Goal: Book appointment/travel/reservation

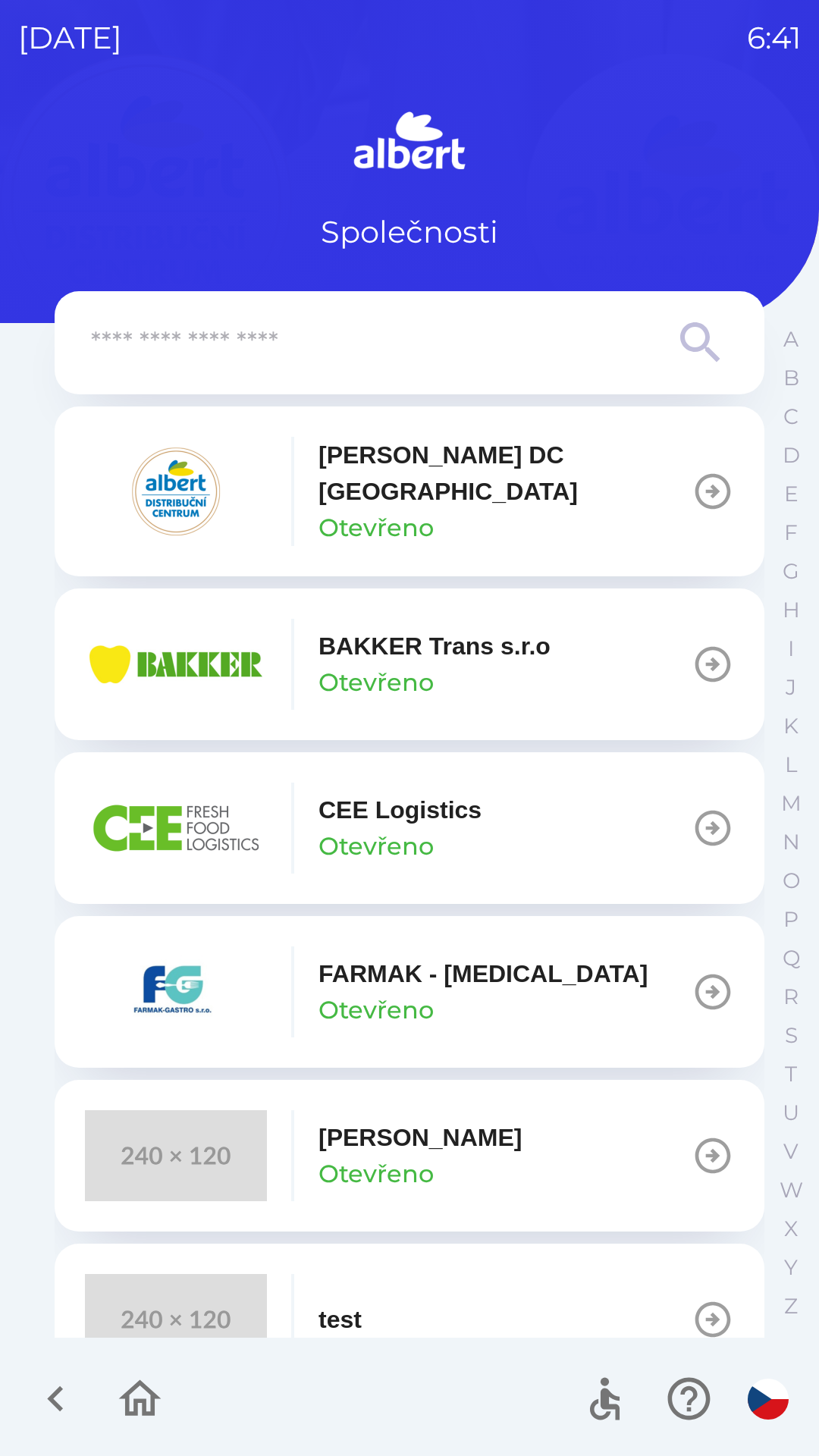
click at [369, 479] on p "[PERSON_NAME] DC [GEOGRAPHIC_DATA]" at bounding box center [505, 473] width 373 height 73
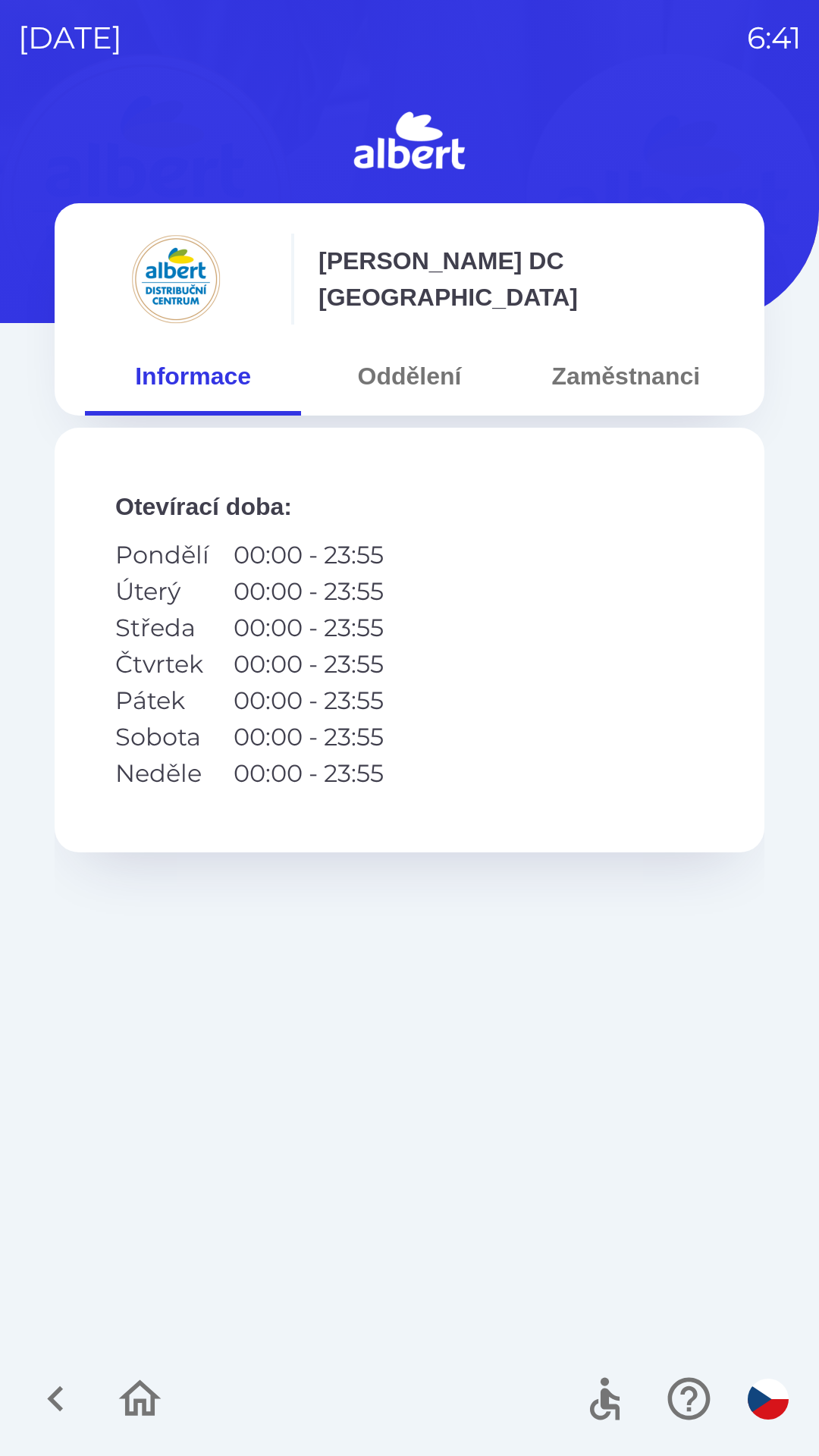
click at [431, 373] on button "Oddělení" at bounding box center [409, 377] width 216 height 55
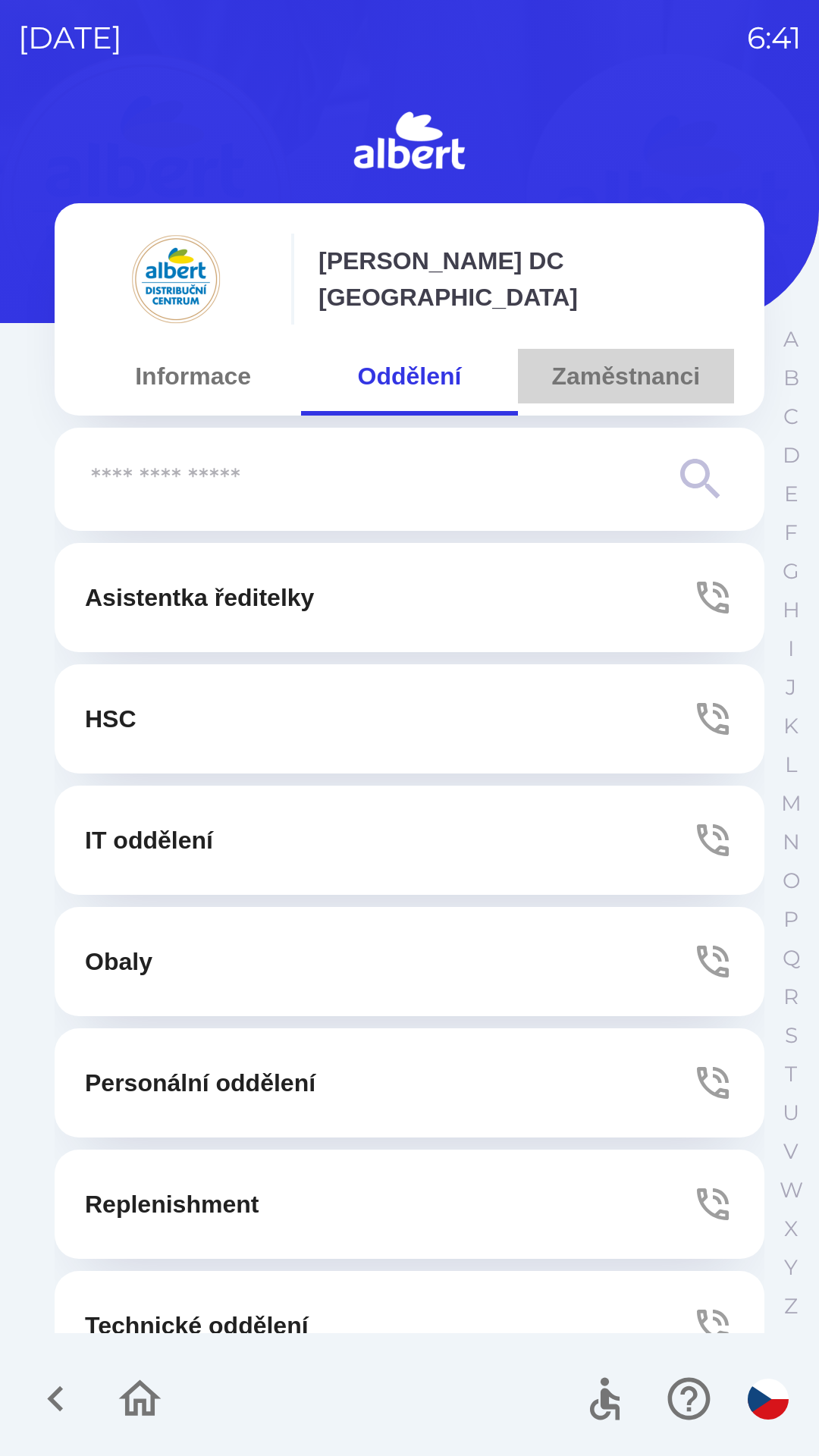
click at [628, 368] on button "Zaměstnanci" at bounding box center [626, 377] width 216 height 55
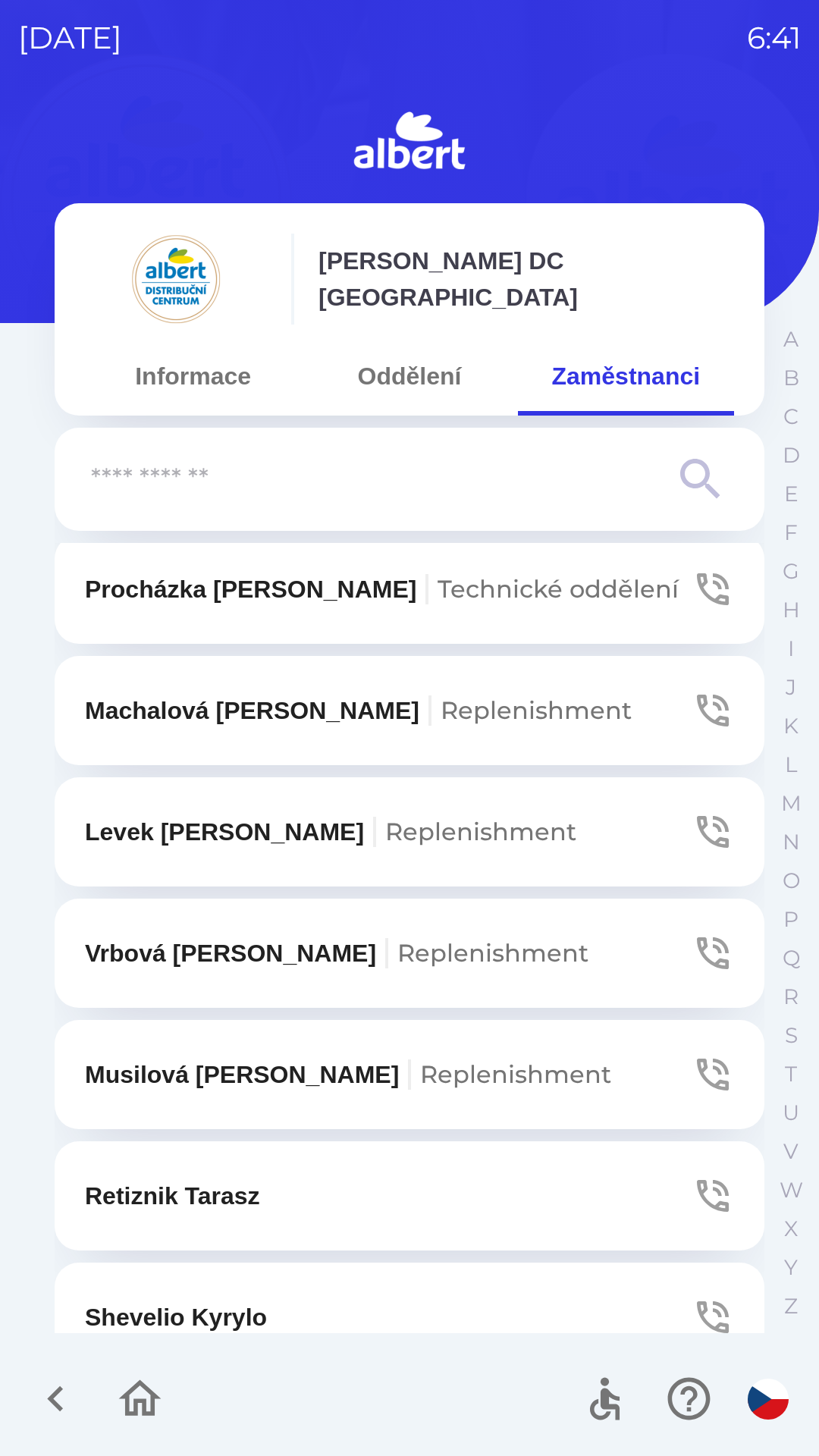
scroll to position [3590, 0]
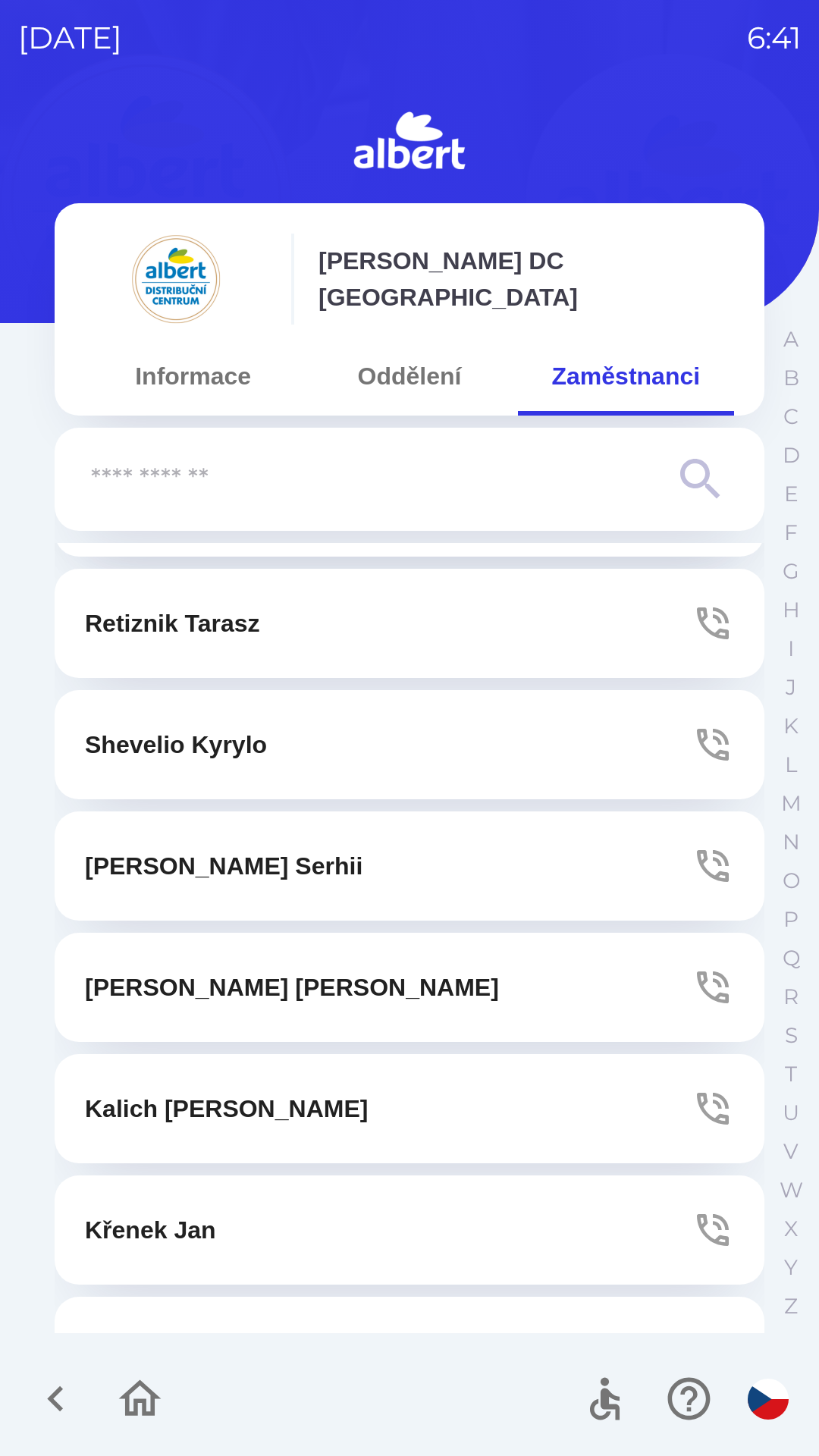
click at [431, 812] on button "Iholnikov [PERSON_NAME]" at bounding box center [410, 866] width 710 height 109
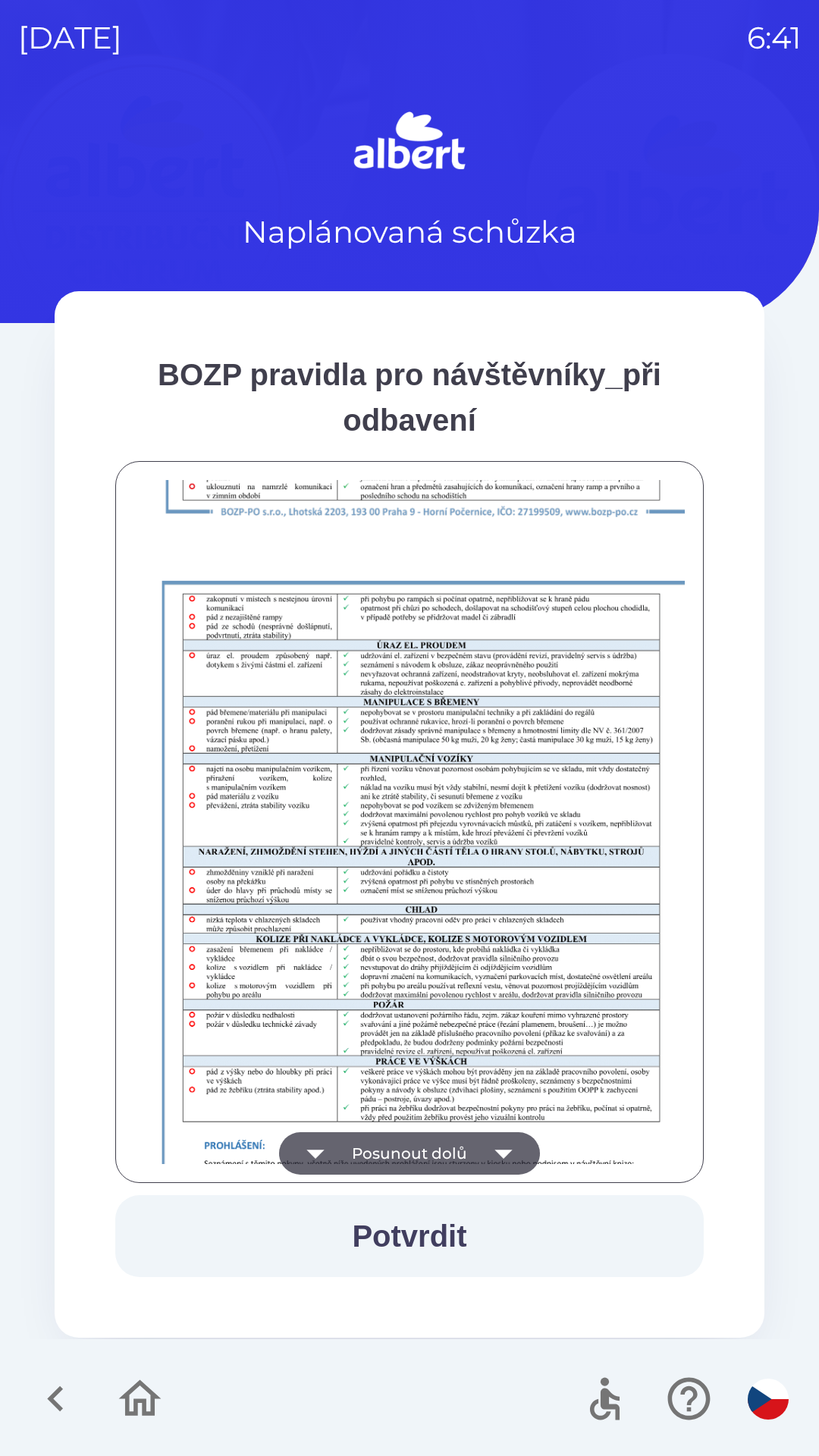
scroll to position [1065, 0]
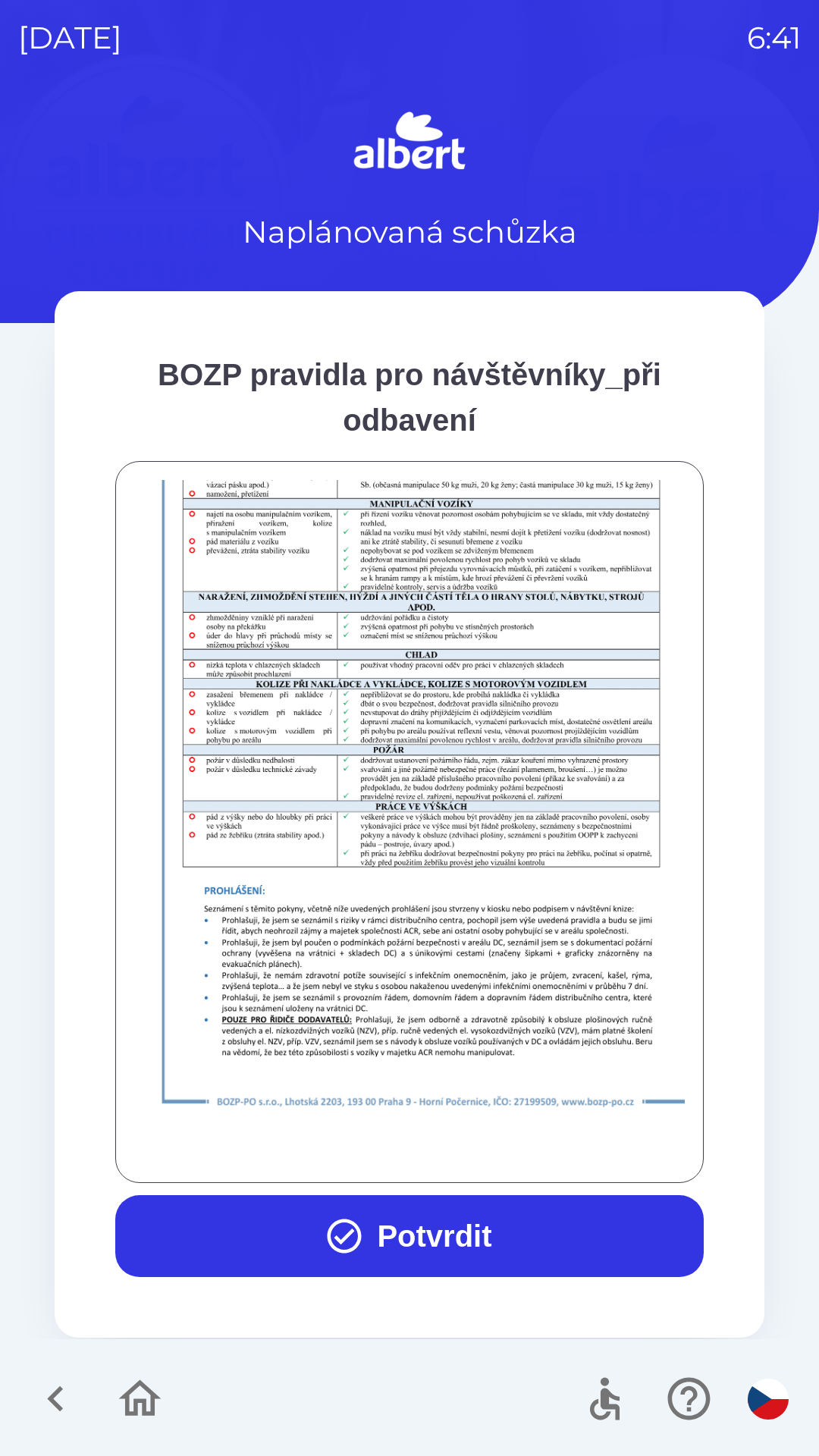
click at [428, 1224] on button "Potvrdit" at bounding box center [410, 1236] width 589 height 82
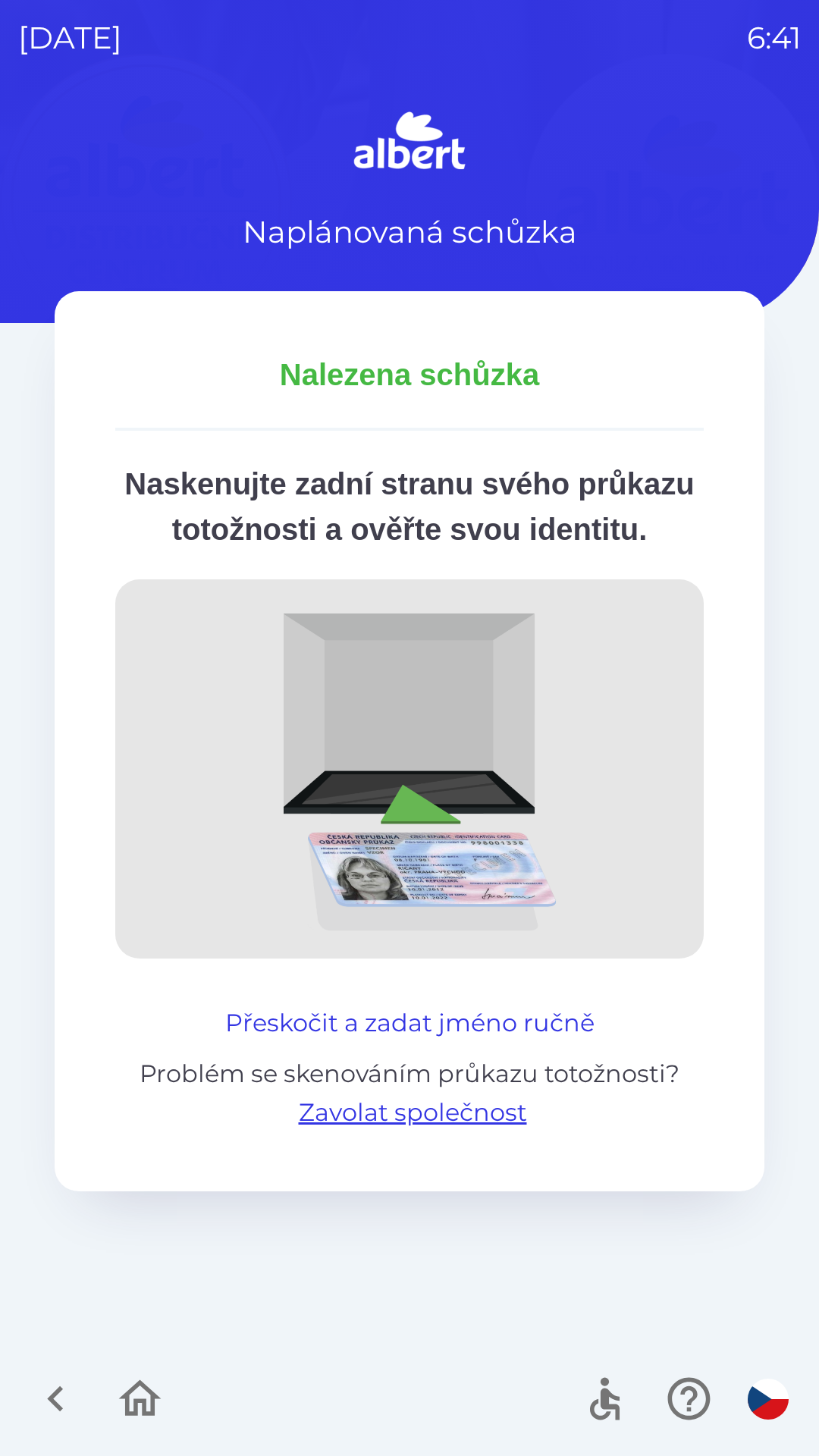
click at [477, 1042] on button "Přeskočit a zadat jméno ručně" at bounding box center [410, 1023] width 381 height 37
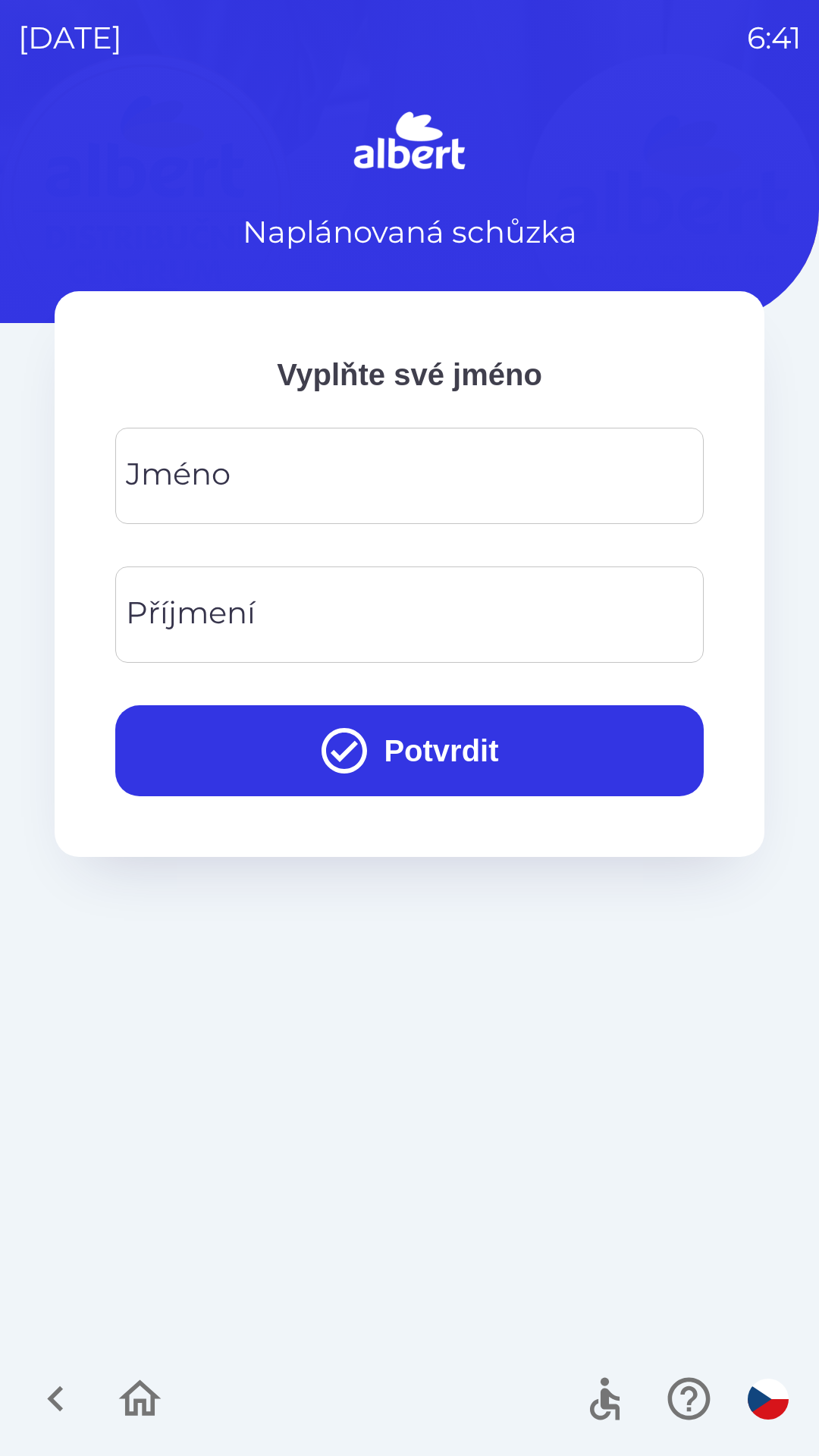
click at [341, 470] on input "Jméno" at bounding box center [409, 476] width 552 height 59
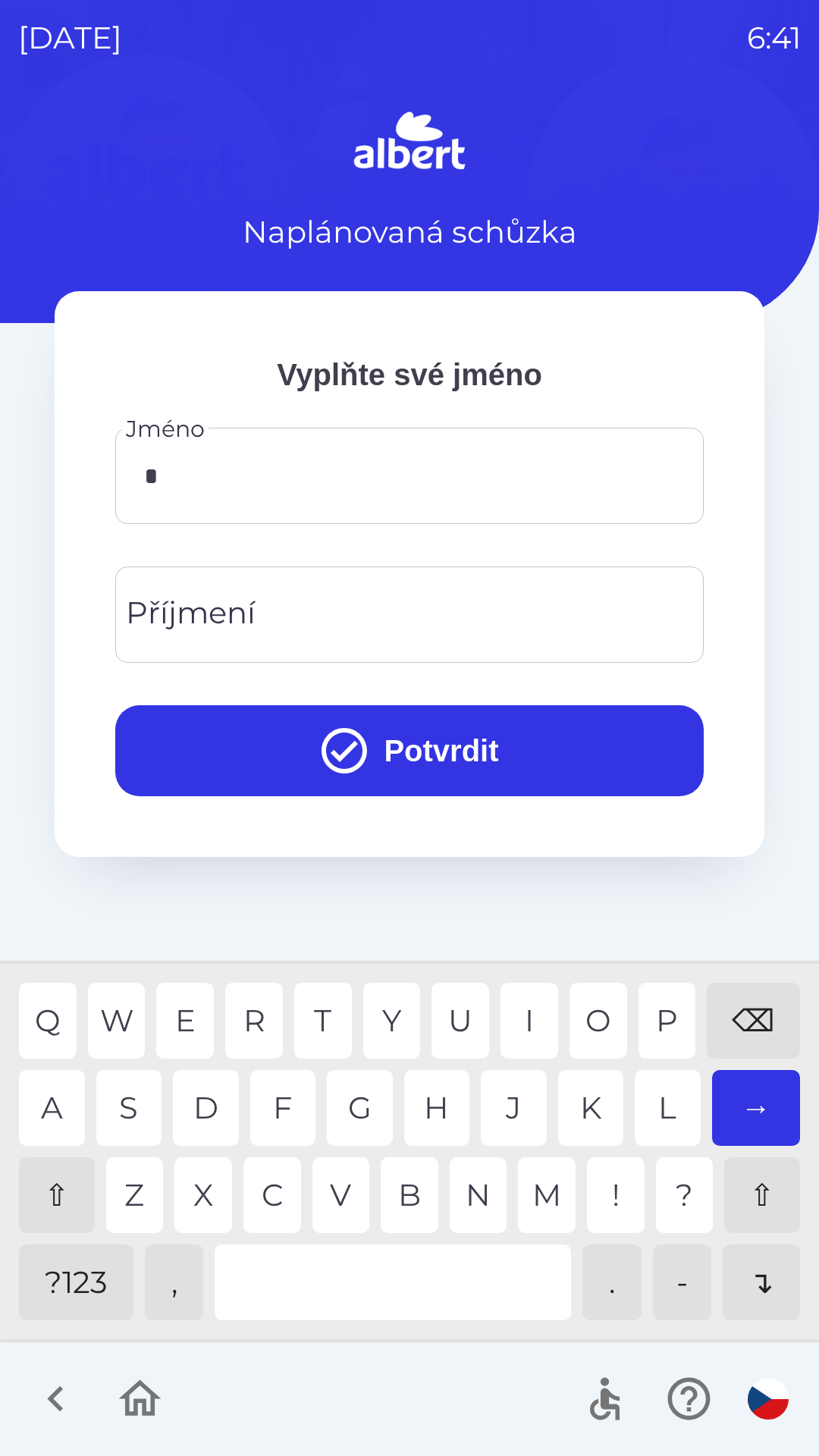
click at [537, 1197] on div "M" at bounding box center [546, 1196] width 58 height 75
click at [595, 1100] on div "K" at bounding box center [592, 1108] width 66 height 75
click at [136, 1115] on div "S" at bounding box center [129, 1108] width 66 height 75
click at [398, 1033] on div "Y" at bounding box center [392, 1021] width 58 height 75
type input "******"
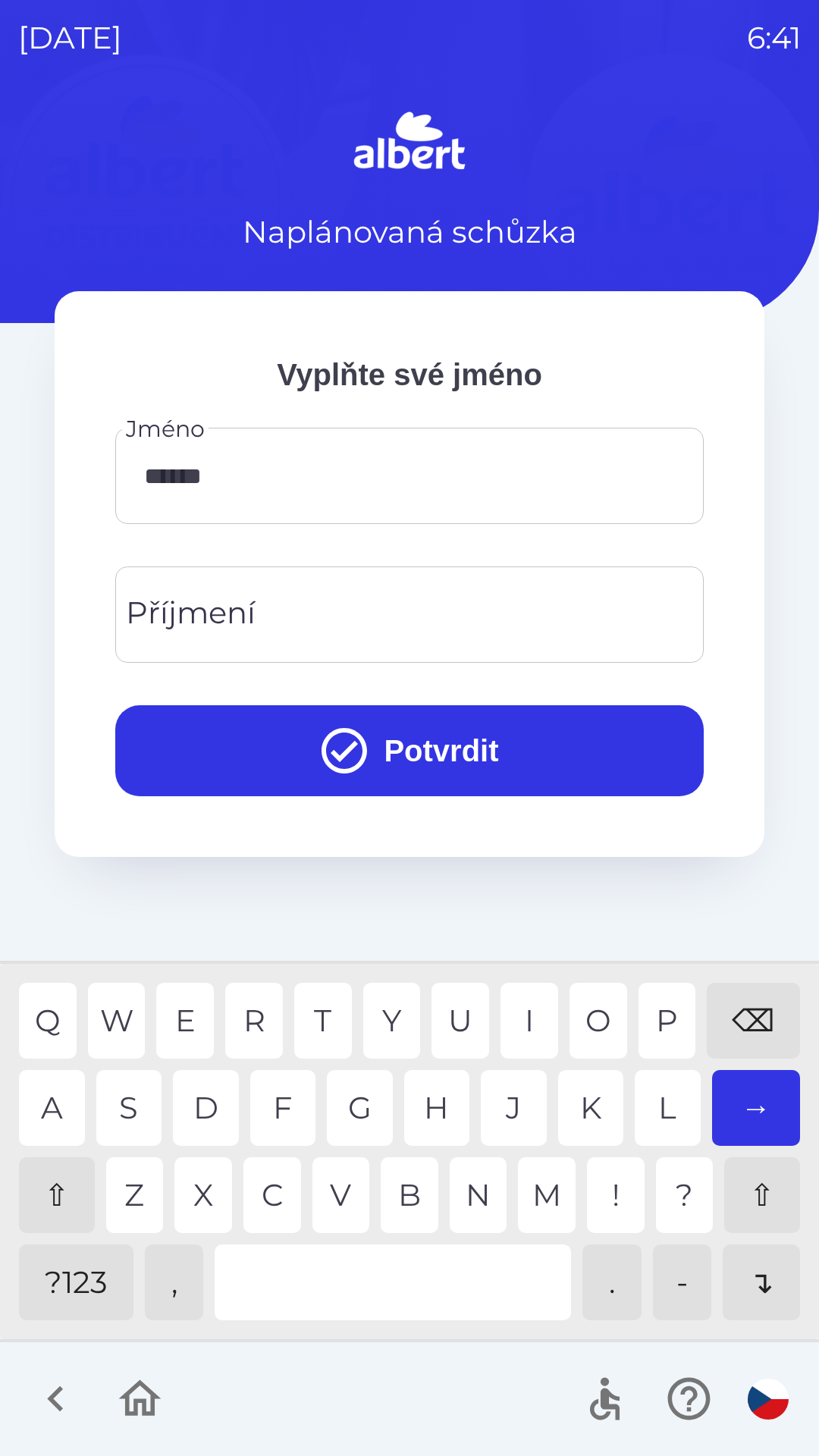
click at [338, 605] on input "Příjmení" at bounding box center [409, 614] width 552 height 59
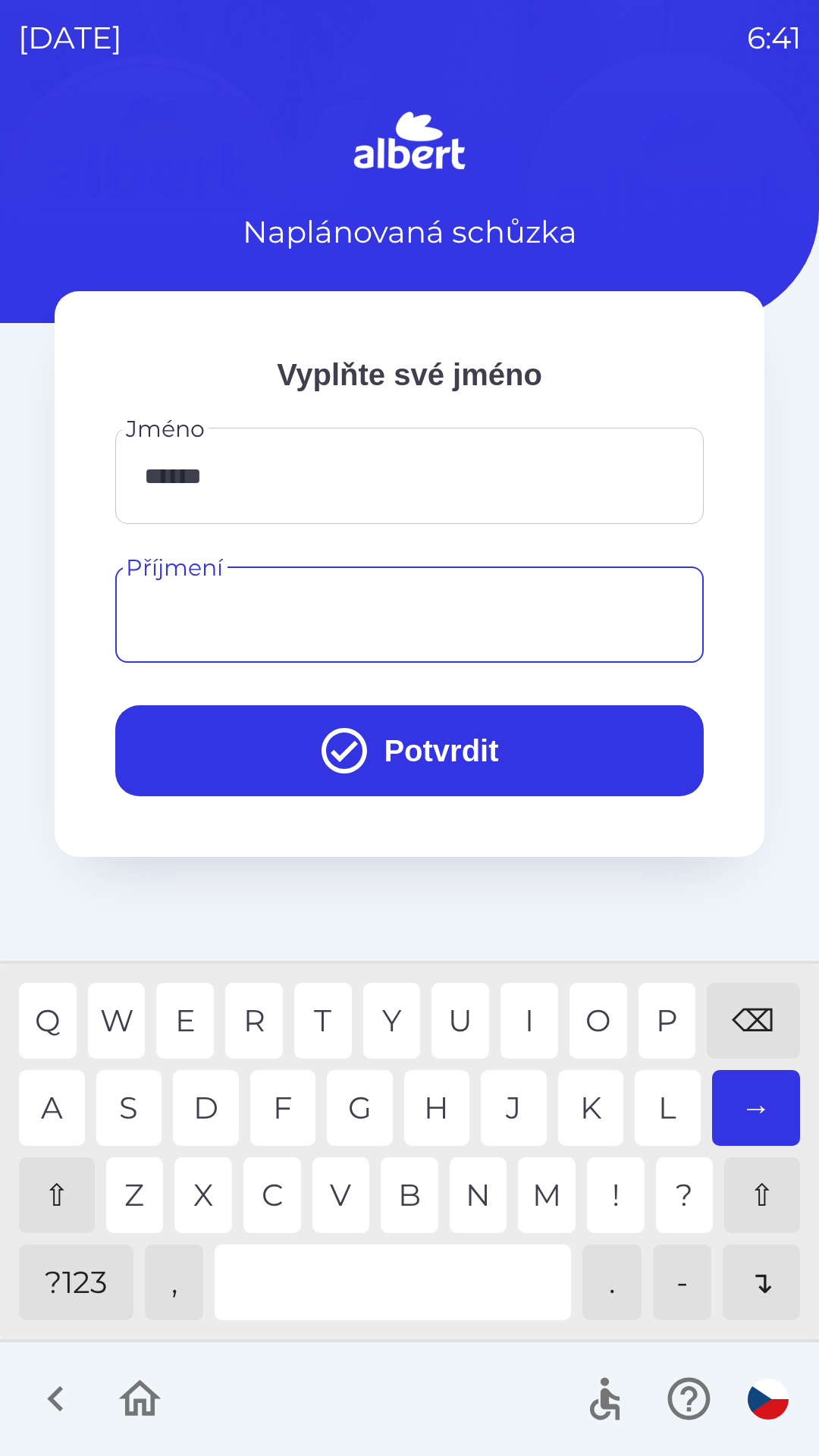
click at [58, 1197] on div "⇧" at bounding box center [57, 1196] width 75 height 75
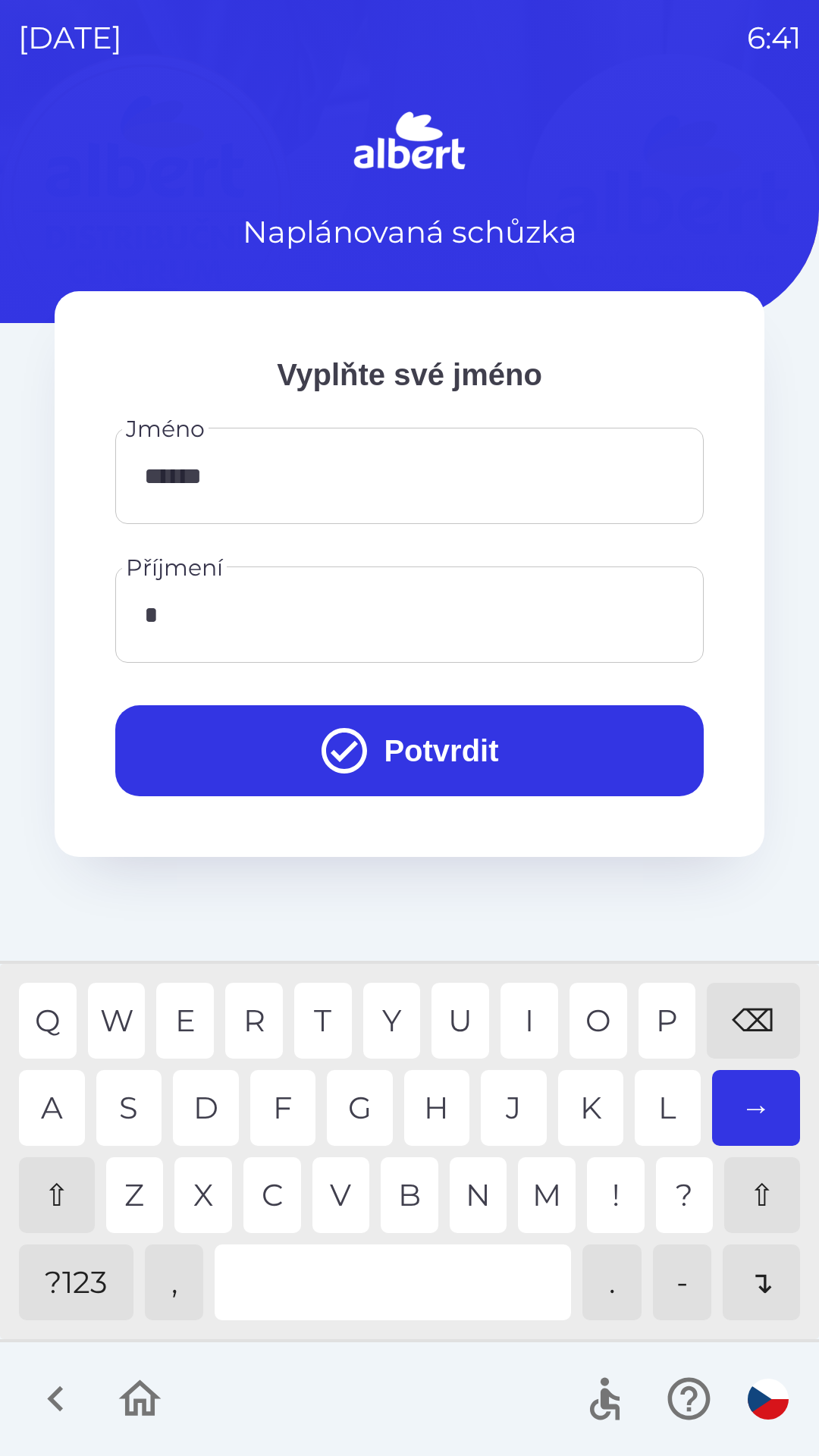
click at [137, 1197] on div "Z" at bounding box center [135, 1196] width 58 height 75
click at [215, 1097] on div "d" at bounding box center [206, 1108] width 66 height 75
click at [595, 1009] on div "o" at bounding box center [598, 1021] width 58 height 75
click at [245, 1021] on div "r" at bounding box center [254, 1021] width 58 height 75
click at [133, 1195] on div "z" at bounding box center [135, 1196] width 58 height 75
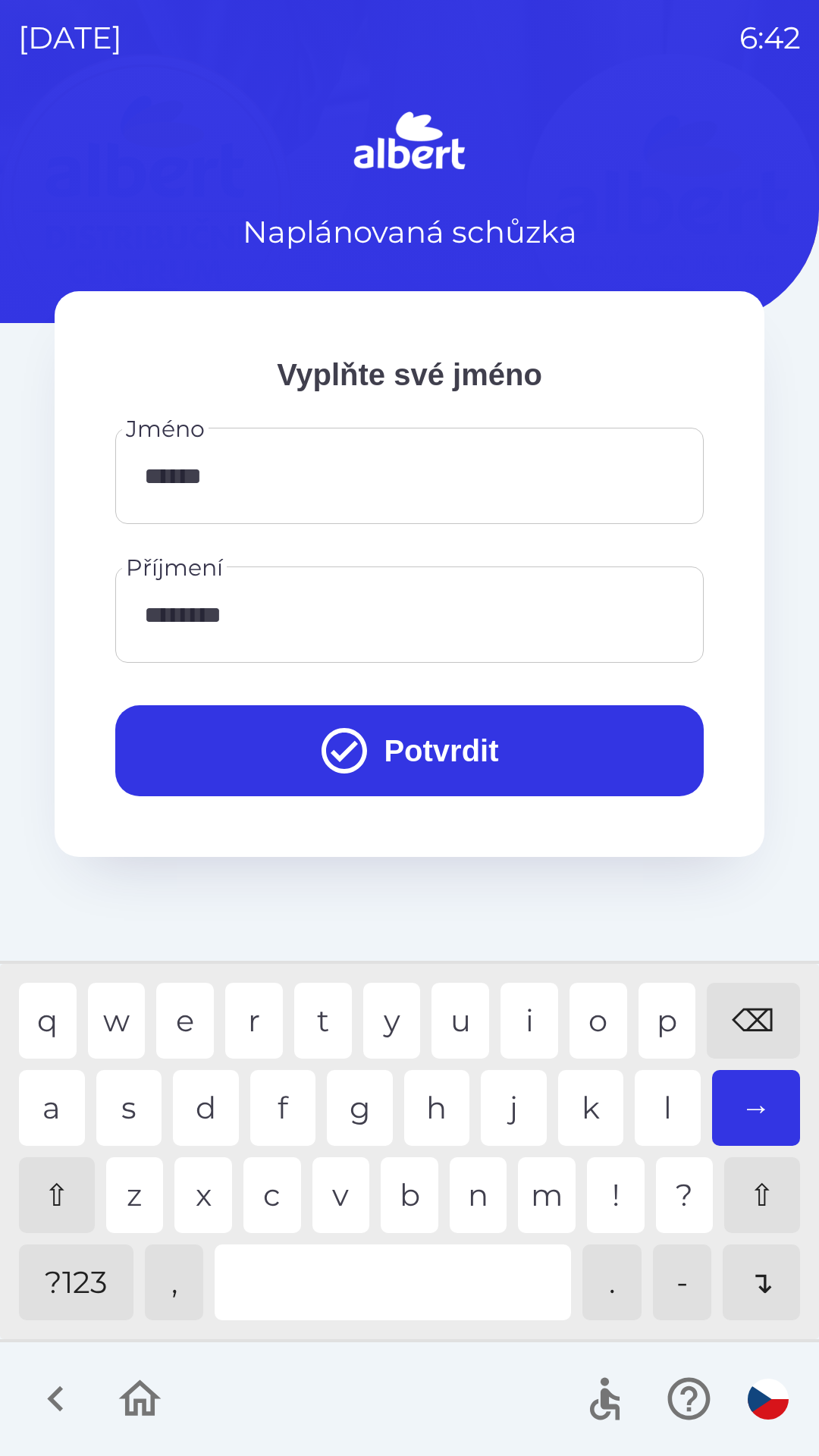
click at [435, 1094] on div "h" at bounding box center [437, 1108] width 66 height 75
click at [477, 1195] on div "n" at bounding box center [478, 1196] width 58 height 75
click at [520, 1018] on div "i" at bounding box center [528, 1021] width 58 height 75
type input "**********"
click at [526, 1009] on div "i" at bounding box center [528, 1021] width 58 height 75
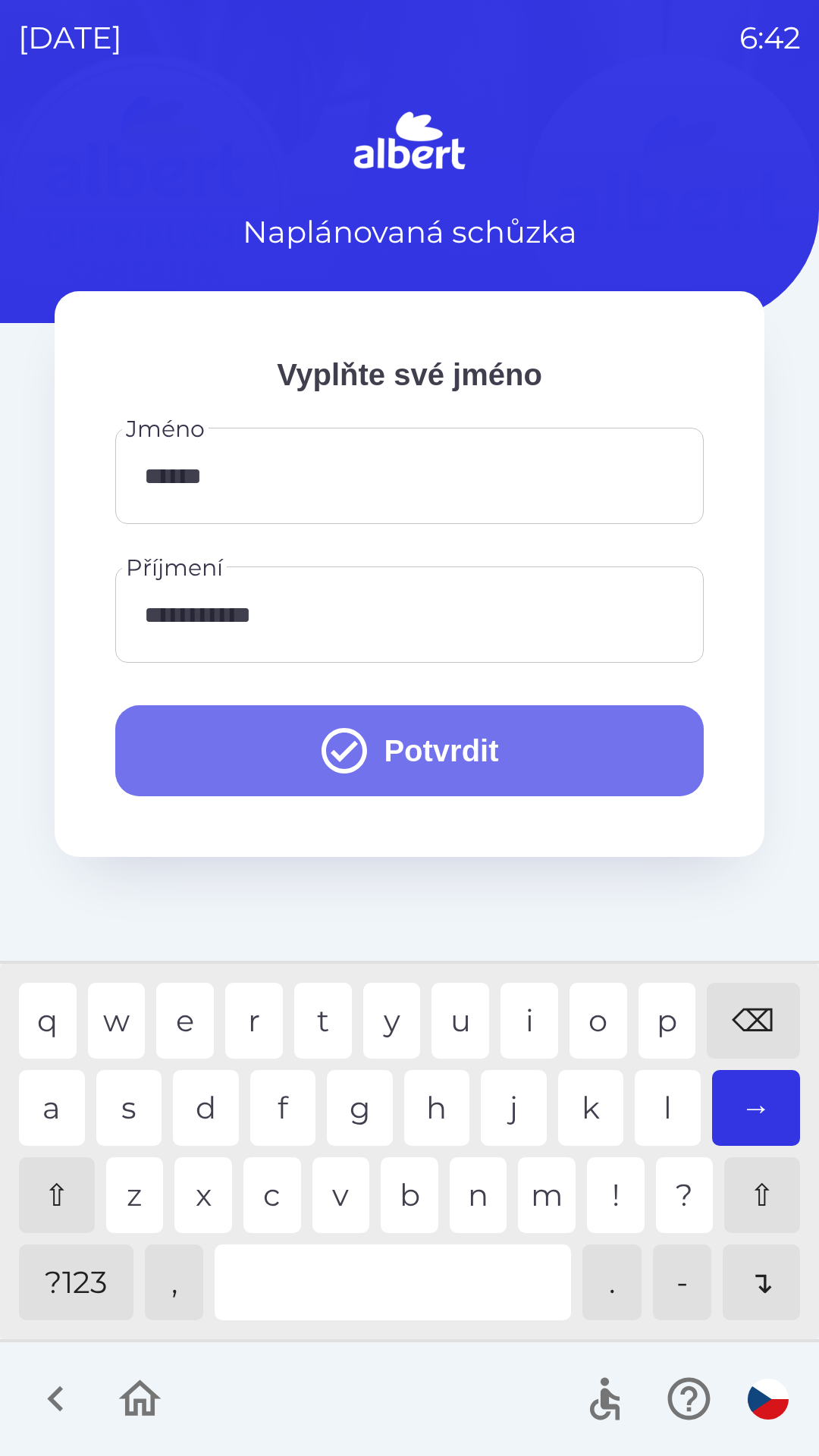
click at [355, 771] on icon "submit" at bounding box center [344, 751] width 55 height 55
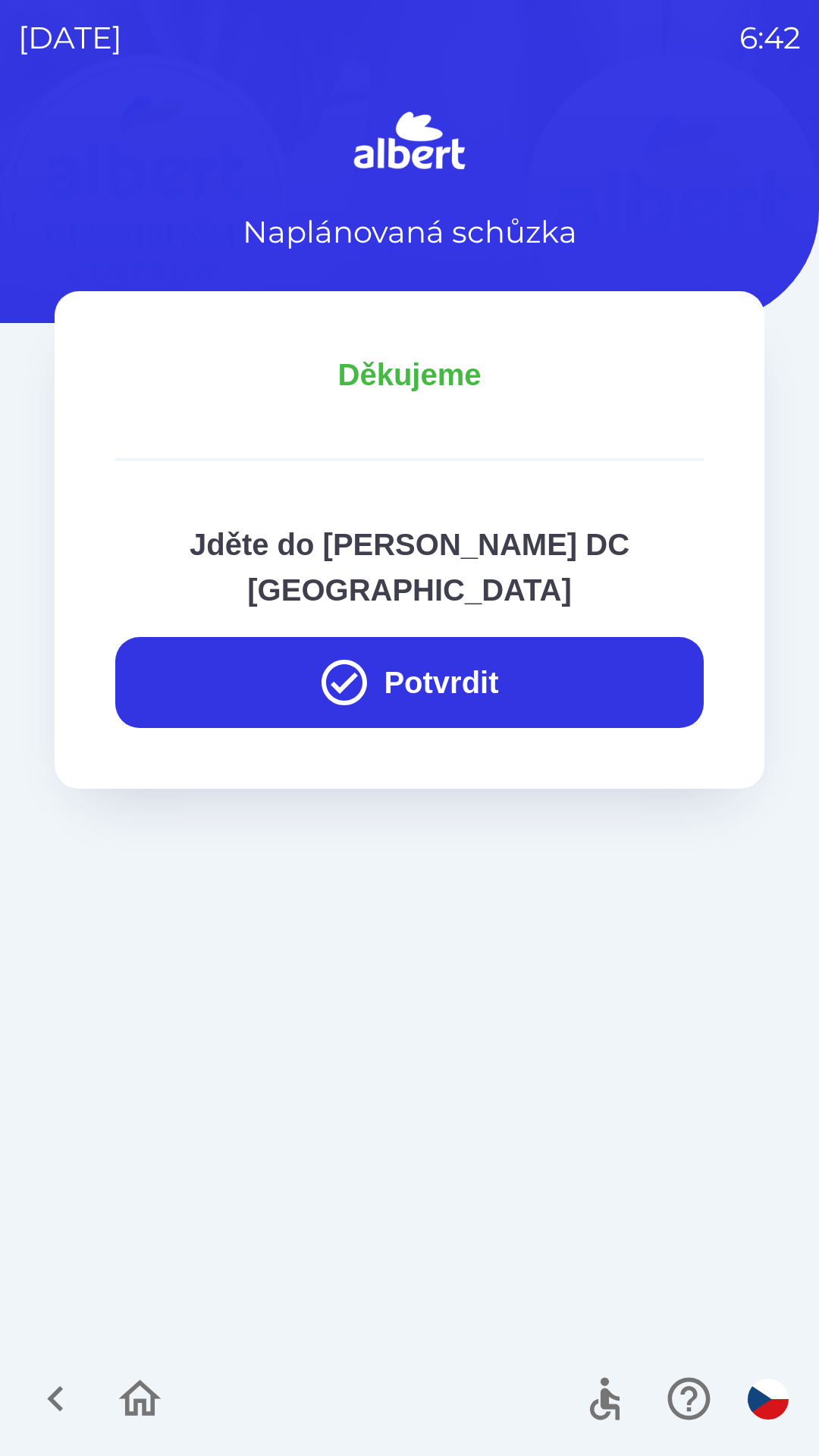
click at [510, 637] on button "Potvrdit" at bounding box center [410, 682] width 589 height 91
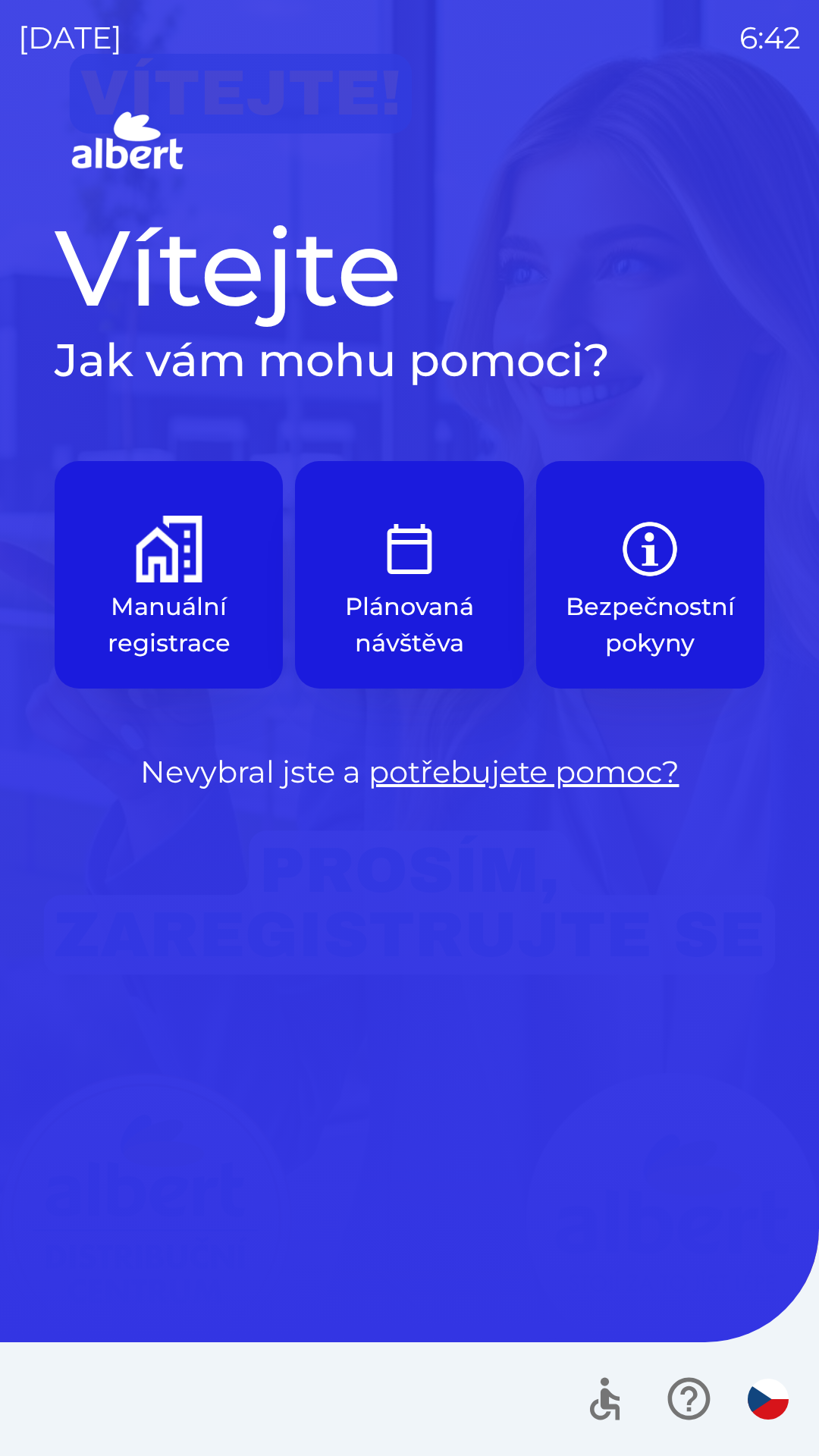
click at [214, 584] on button "Manuální registrace" at bounding box center [169, 575] width 228 height 227
